Goal: Information Seeking & Learning: Learn about a topic

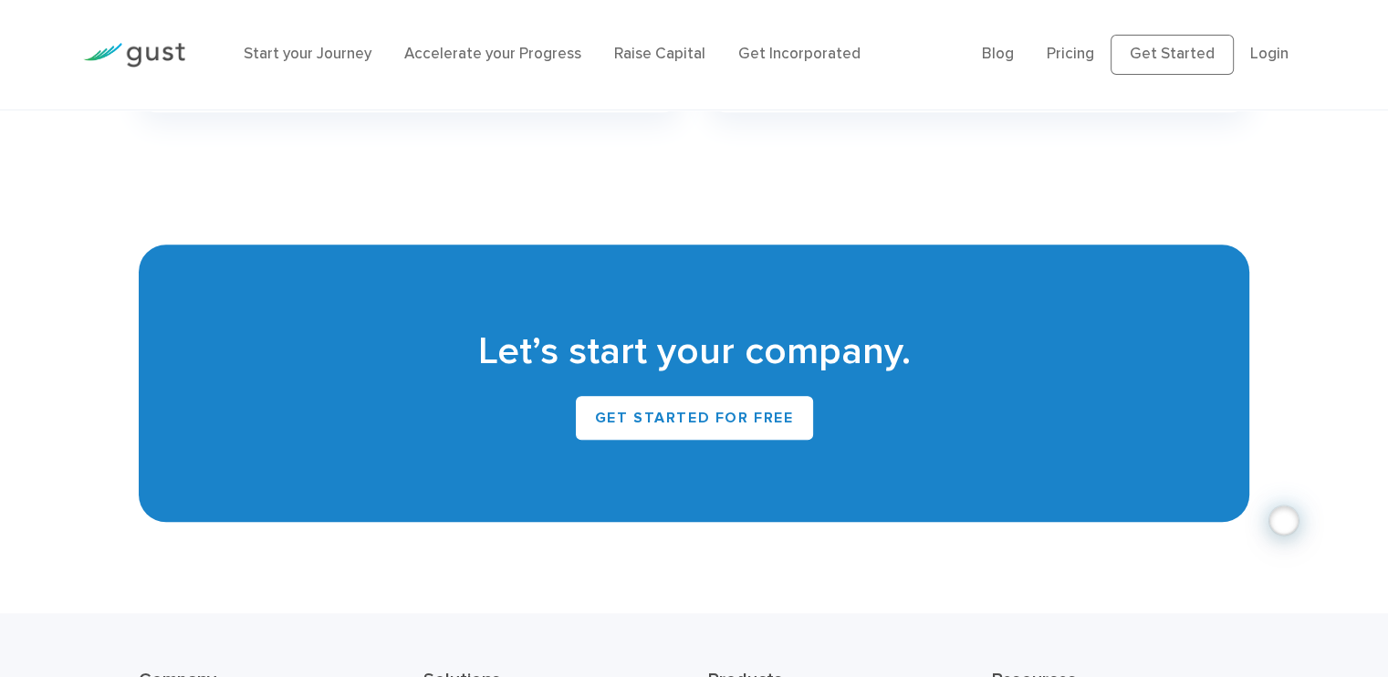
scroll to position [8358, 0]
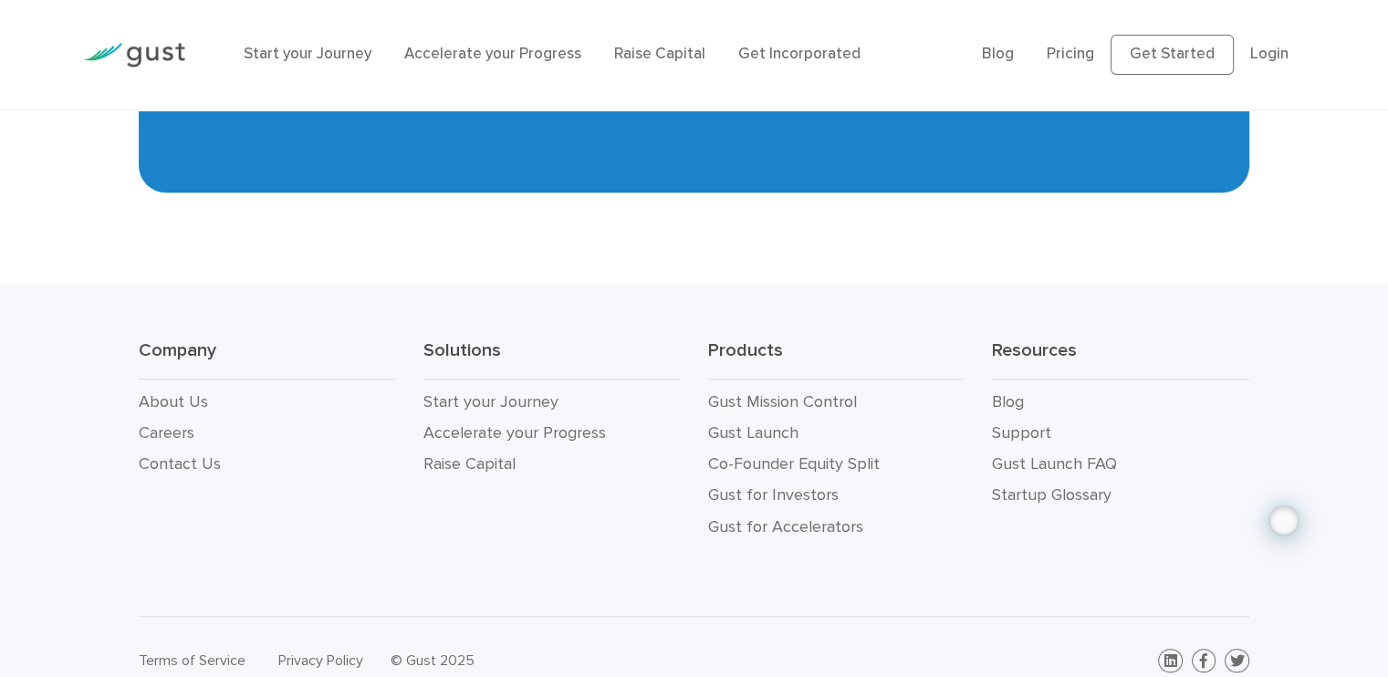
click at [505, 41] on div "Start your Journey Accelerate your Progress Raise Capital Get Incorporated" at bounding box center [599, 55] width 738 height 60
click at [781, 52] on link "Get Incorporated" at bounding box center [799, 54] width 122 height 18
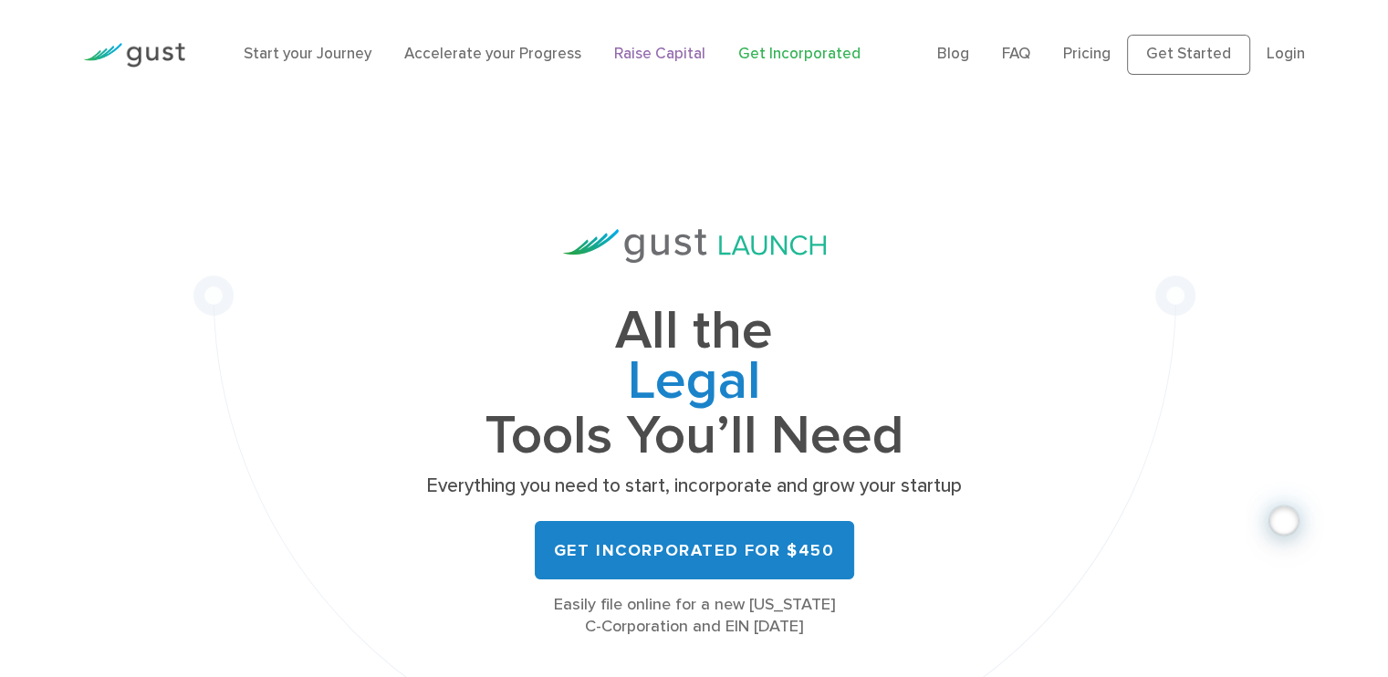
click at [641, 52] on link "Raise Capital" at bounding box center [659, 54] width 91 height 18
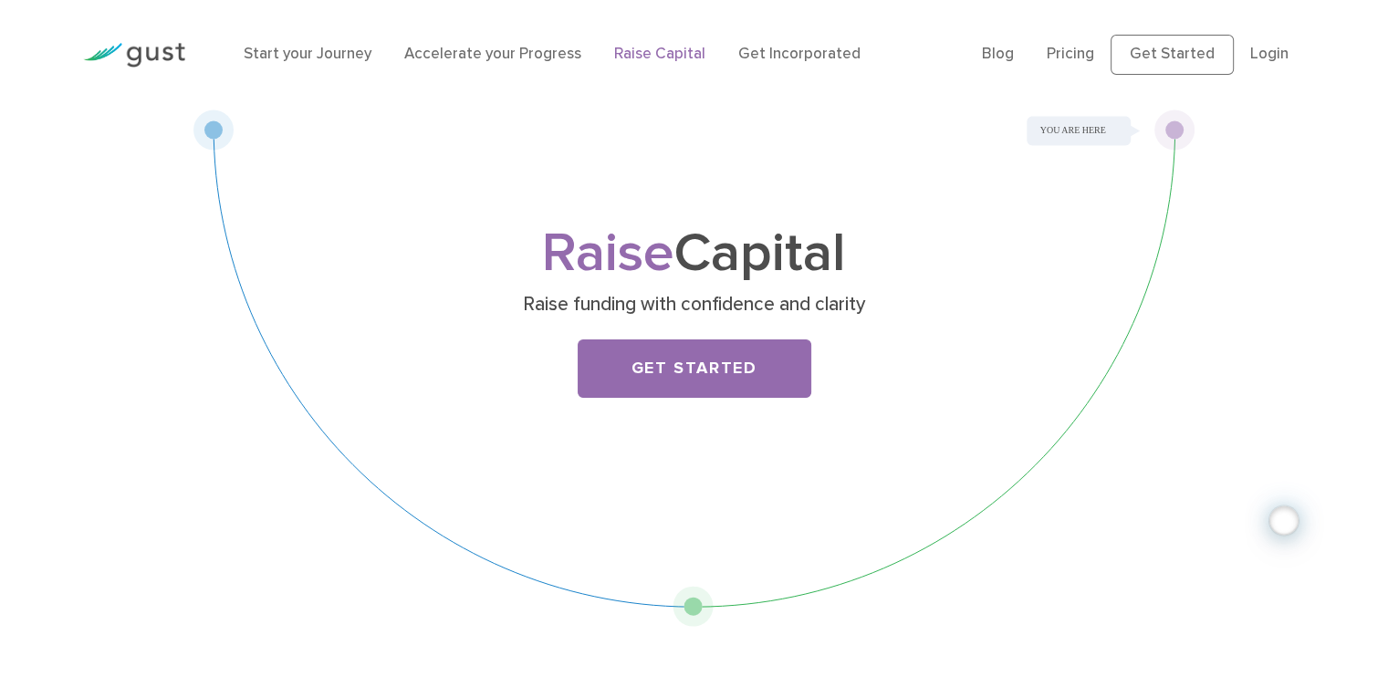
drag, startPoint x: 212, startPoint y: 129, endPoint x: 225, endPoint y: 219, distance: 91.4
click at [225, 219] on div "Raise Capital Raise funding with confidence and clarity Get Started" at bounding box center [694, 367] width 1002 height 517
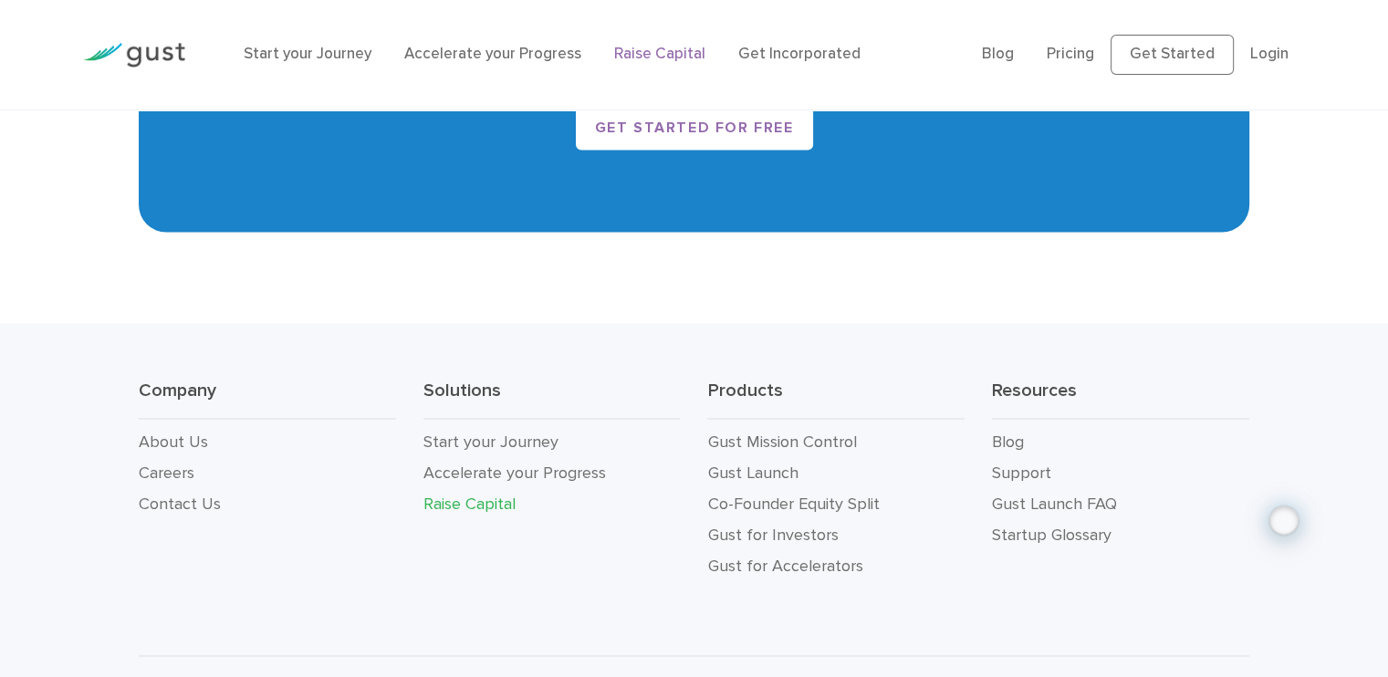
scroll to position [3314, 0]
